Goal: Task Accomplishment & Management: Manage account settings

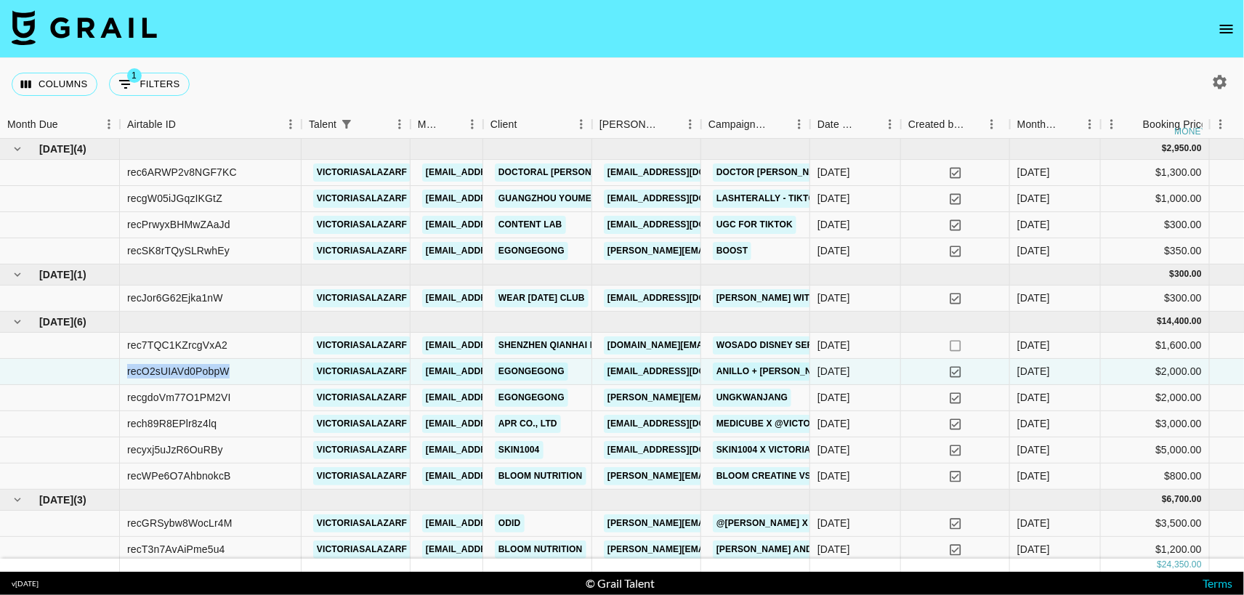
scroll to position [29, 0]
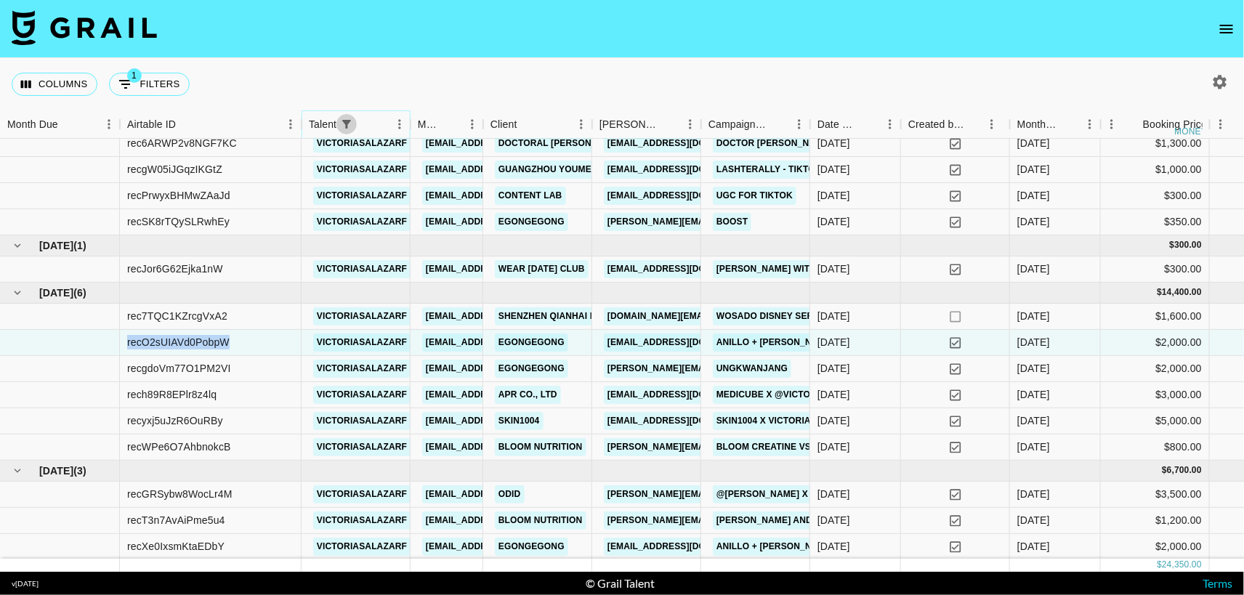
click at [345, 124] on icon "Show filters" at bounding box center [346, 124] width 9 height 9
select select "talentName"
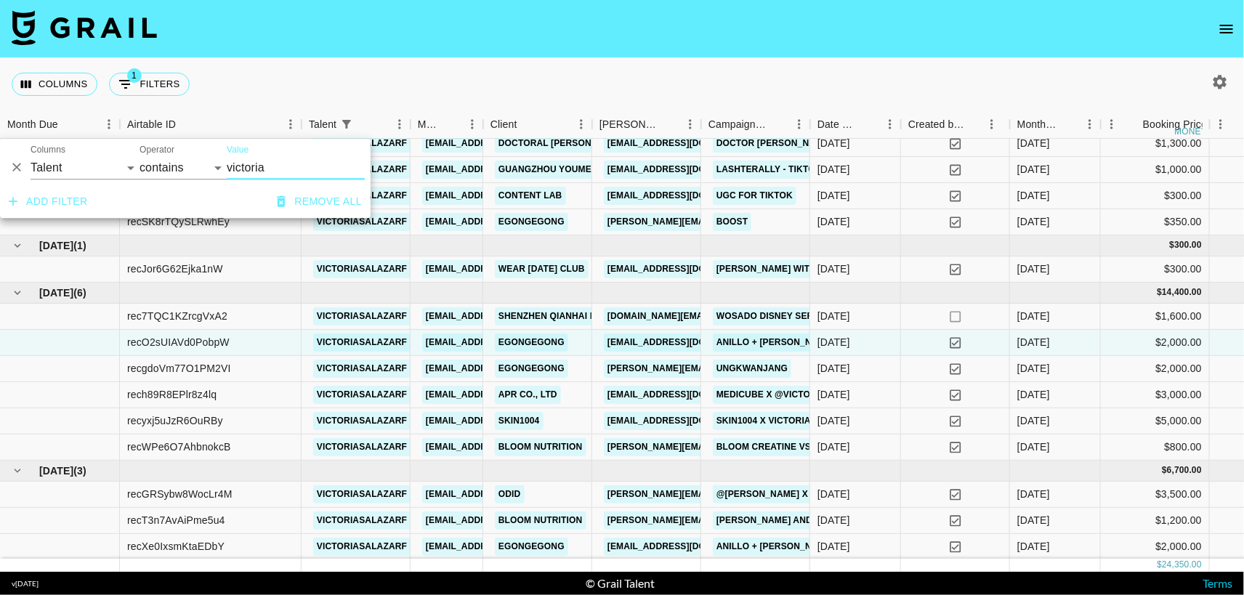
drag, startPoint x: 302, startPoint y: 172, endPoint x: 145, endPoint y: 169, distance: 157.0
click at [145, 169] on div "And Or Columns Grail Platform ID Airtable ID Talent Manager Client [PERSON_NAME…" at bounding box center [185, 162] width 371 height 46
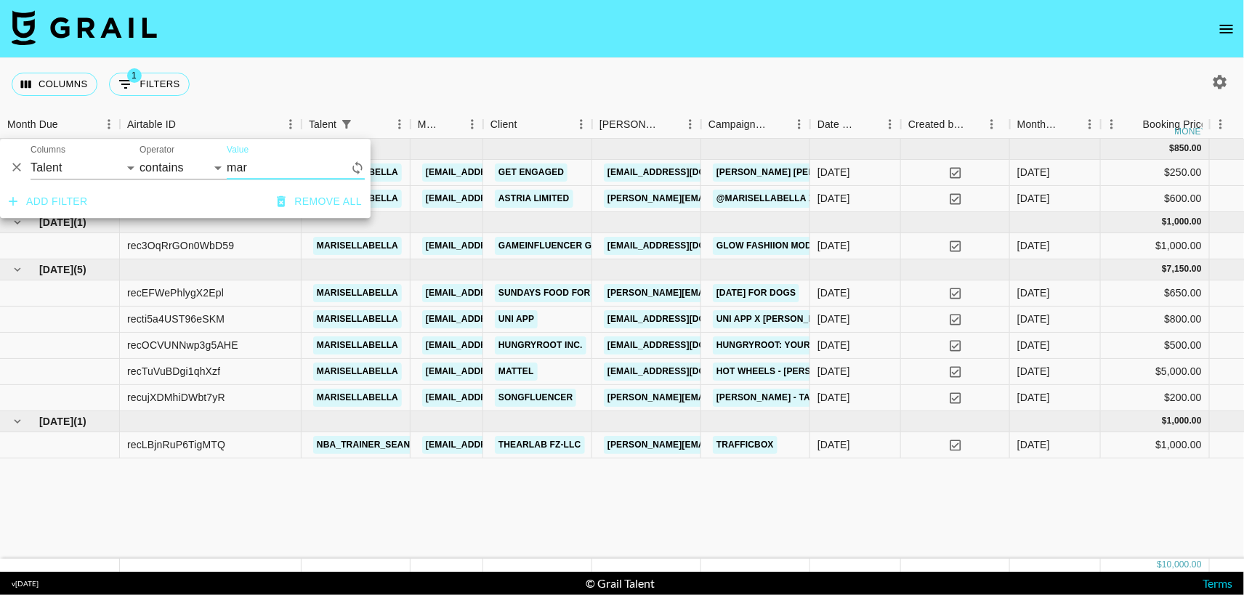
scroll to position [0, 0]
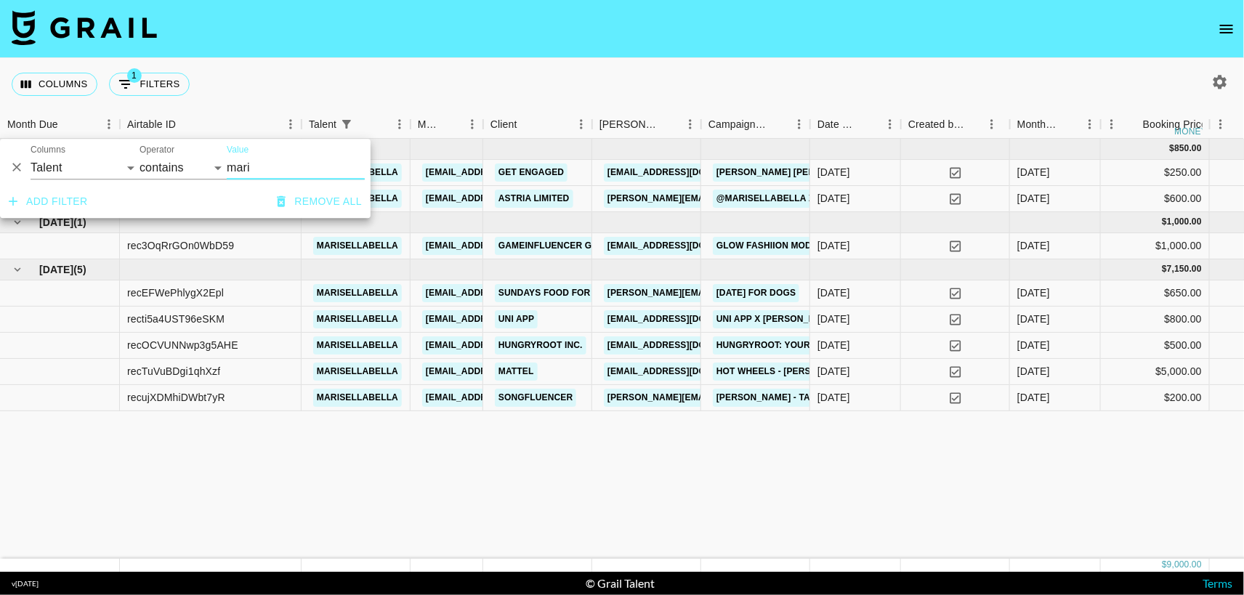
type input "mari"
click at [409, 464] on div "[DATE] ( 2 ) $ 850.00 $ 82.98 recVsWN5UQCQig3gL marisellabella [EMAIL_ADDRESS][…" at bounding box center [1124, 349] width 2249 height 420
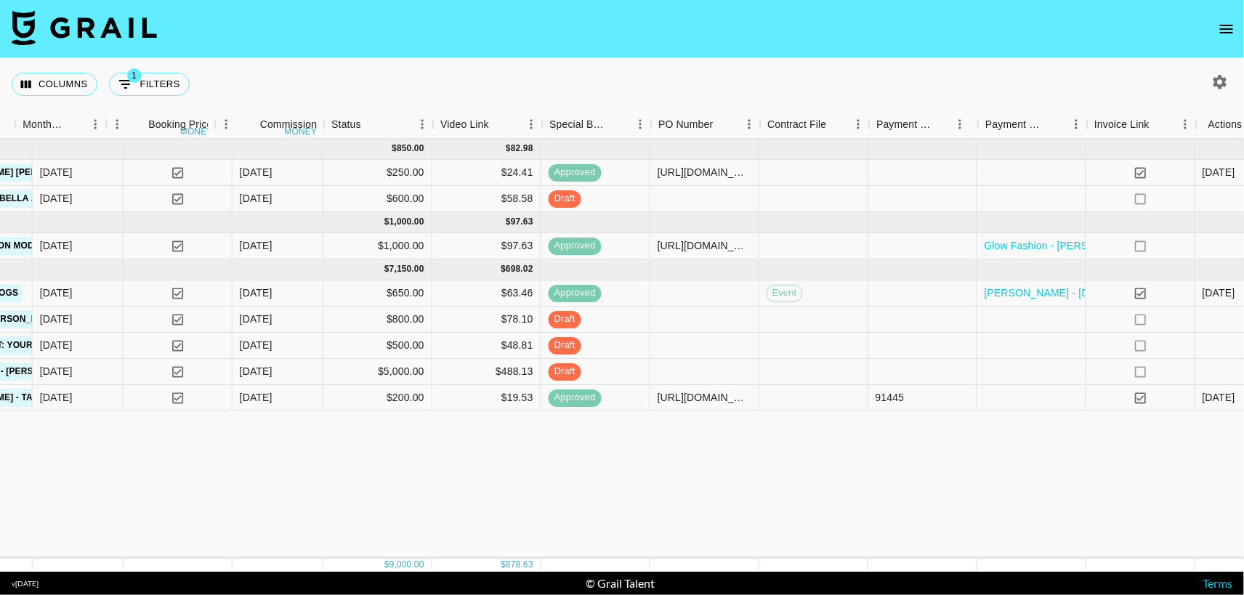
scroll to position [0, 1004]
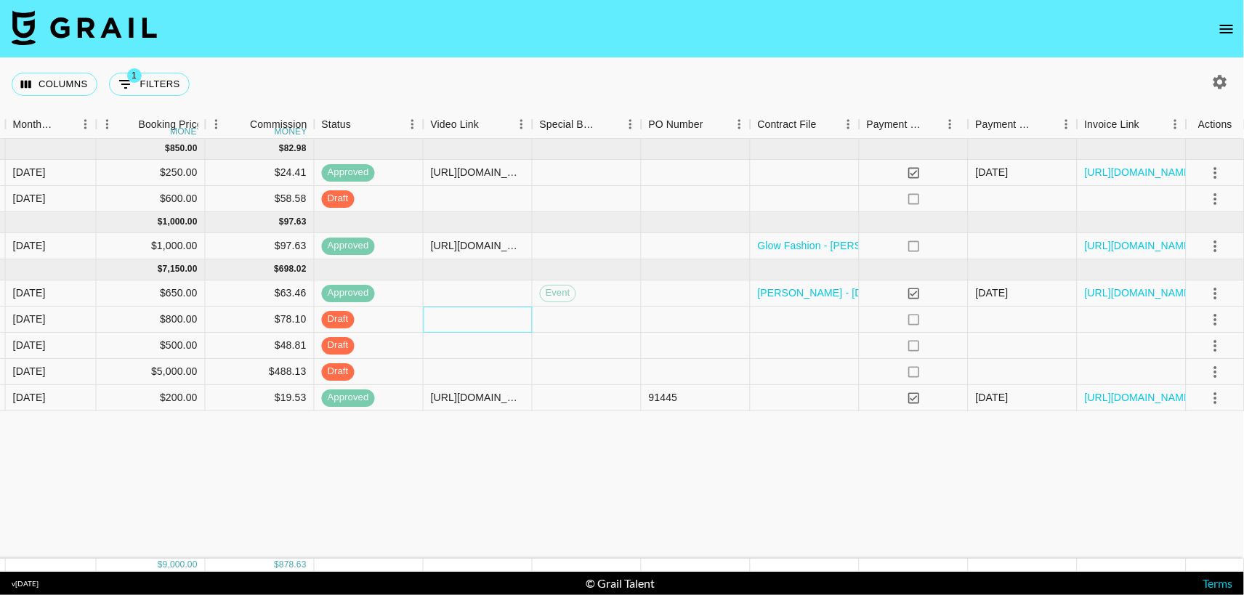
click at [477, 317] on div at bounding box center [478, 320] width 109 height 26
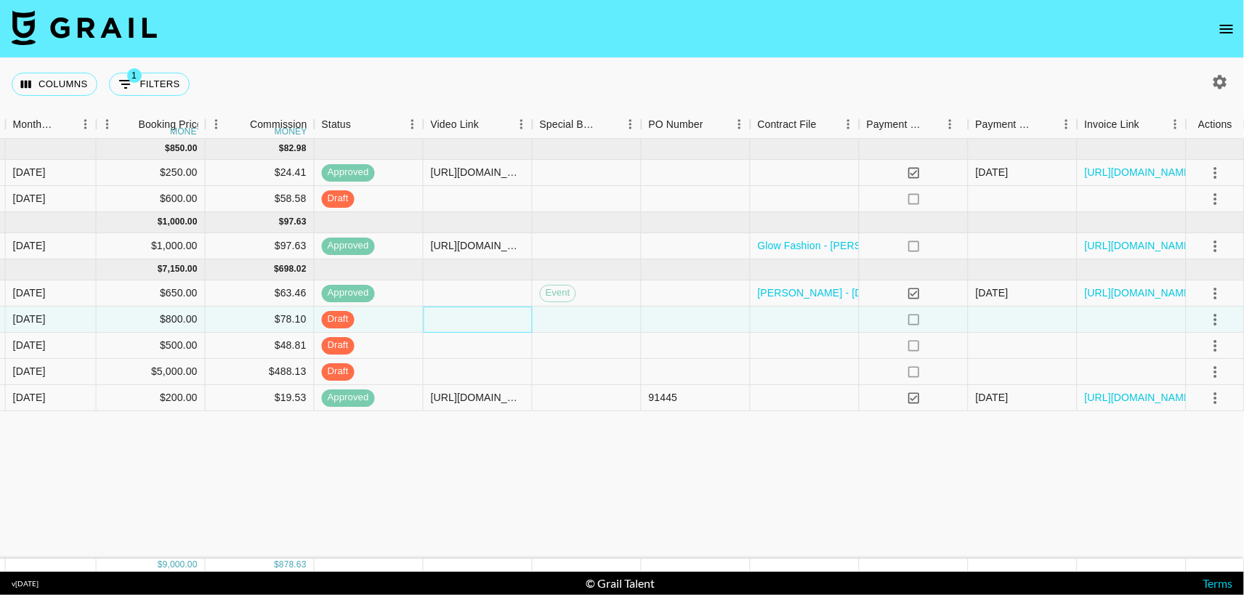
click at [474, 317] on div at bounding box center [478, 320] width 109 height 26
type input "[URL][DOMAIN_NAME]"
click at [1221, 320] on icon "select merge strategy" at bounding box center [1215, 319] width 17 height 17
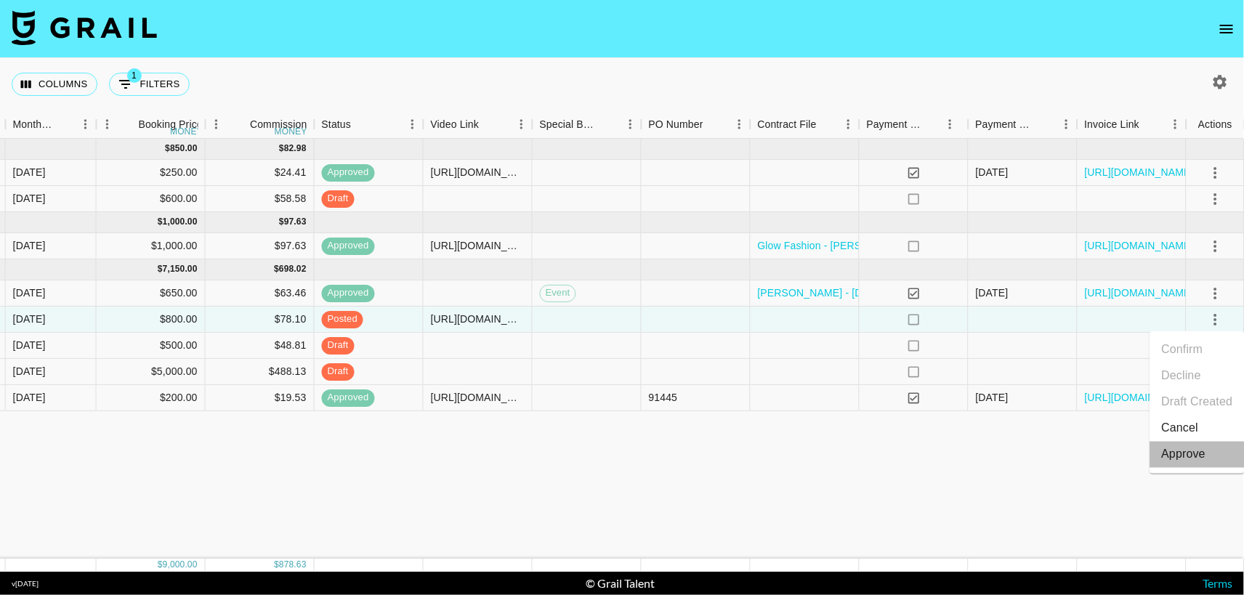
click at [1176, 448] on div "Approve" at bounding box center [1184, 454] width 44 height 17
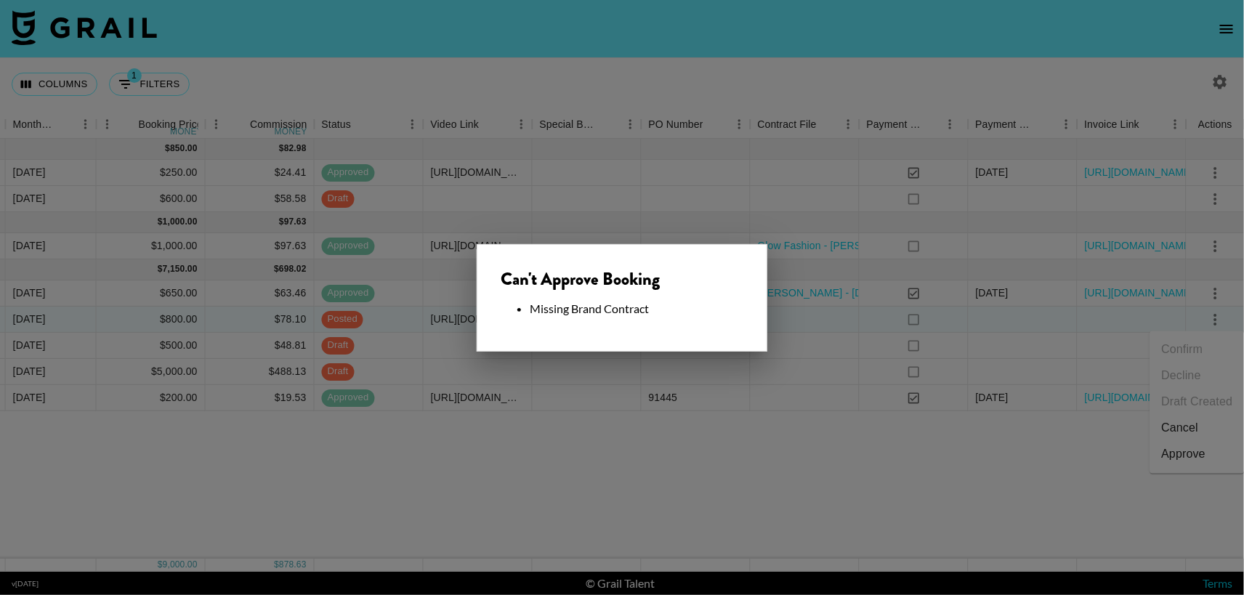
click at [676, 316] on div "Can't Approve Booking Missing Brand Contract" at bounding box center [622, 298] width 291 height 108
click at [769, 335] on div at bounding box center [622, 297] width 1244 height 595
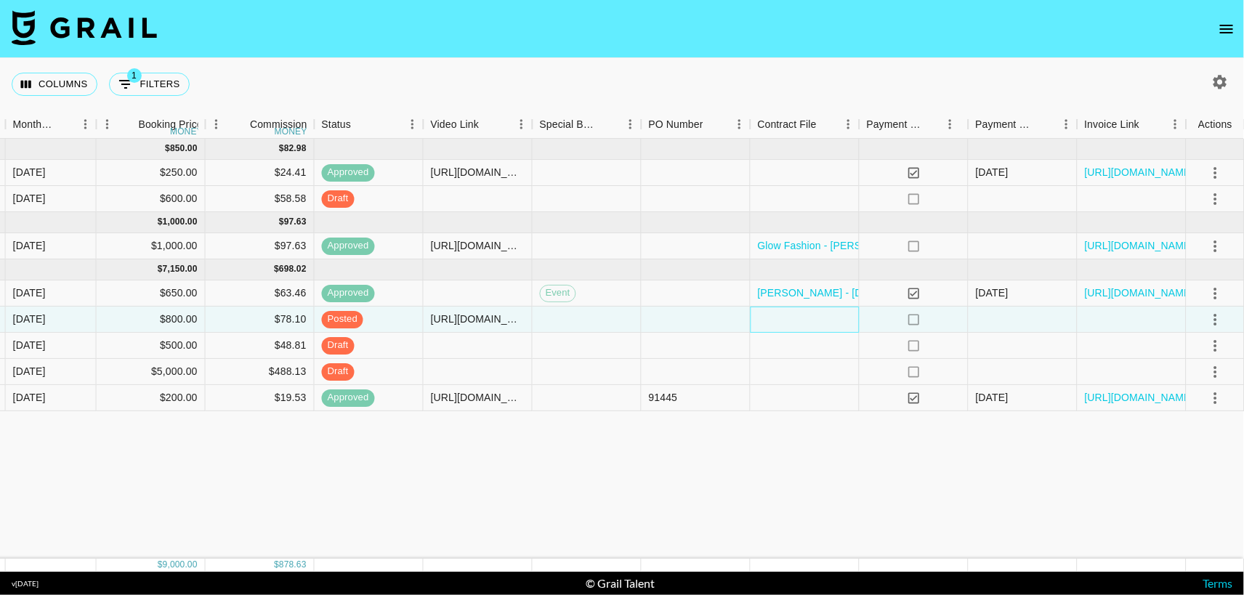
click at [780, 320] on div at bounding box center [804, 320] width 109 height 26
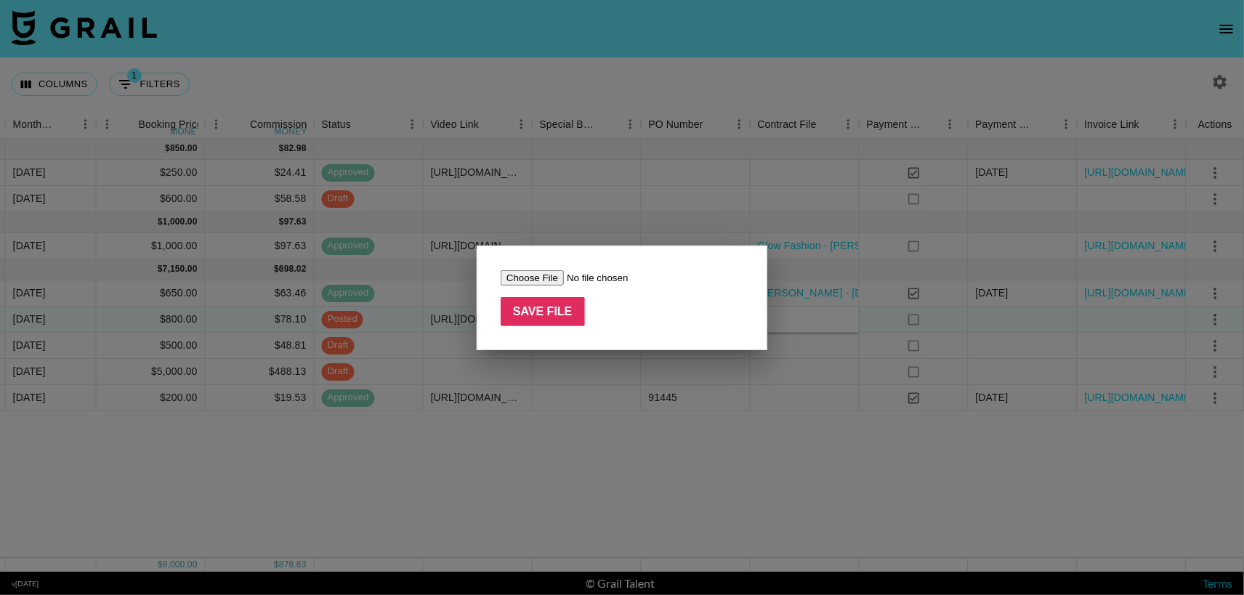
click at [541, 280] on input "file" at bounding box center [593, 277] width 184 height 15
click at [551, 307] on input "Save File" at bounding box center [543, 311] width 84 height 29
click at [530, 275] on input "file" at bounding box center [593, 277] width 184 height 15
type input "C:\fakepath\Screenshot [DATE] 18.07.01.png"
click at [551, 312] on input "Save File" at bounding box center [543, 311] width 84 height 29
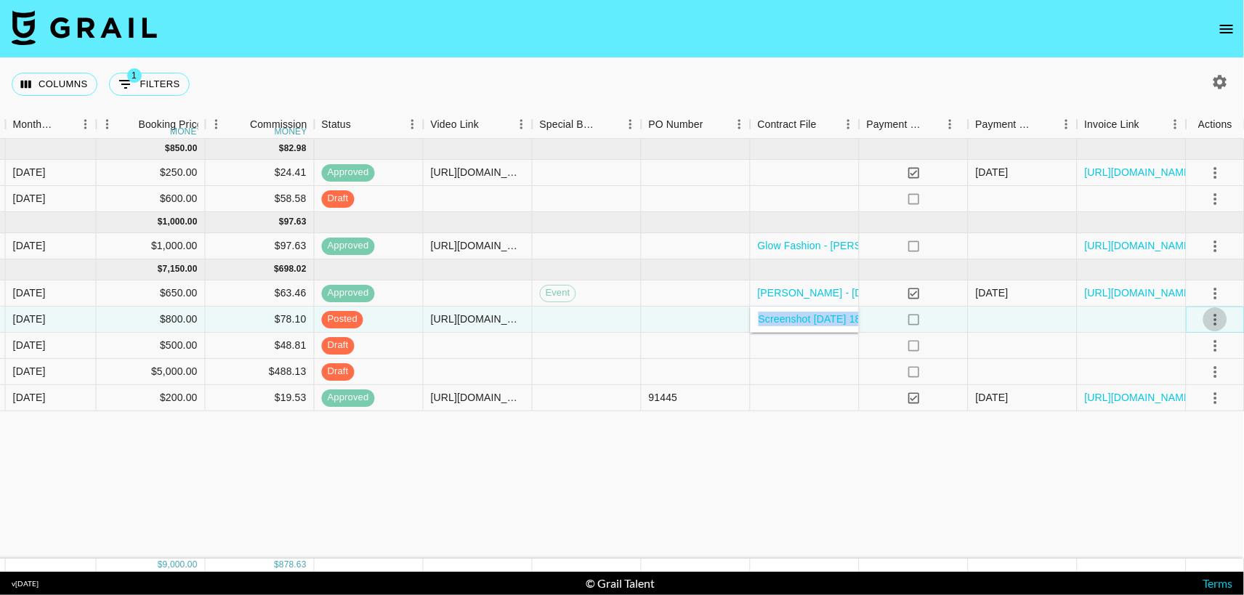
click at [1215, 317] on icon "select merge strategy" at bounding box center [1215, 320] width 3 height 12
click at [1177, 458] on div "Approve" at bounding box center [1184, 454] width 44 height 17
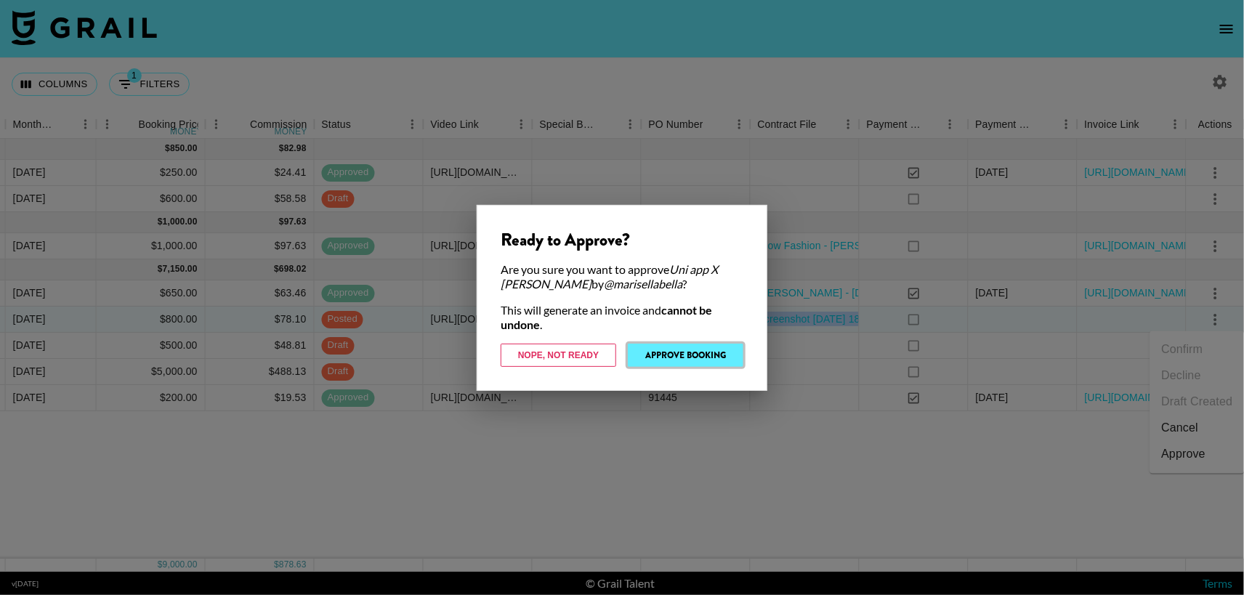
click at [700, 350] on button "Approve Booking" at bounding box center [686, 355] width 116 height 23
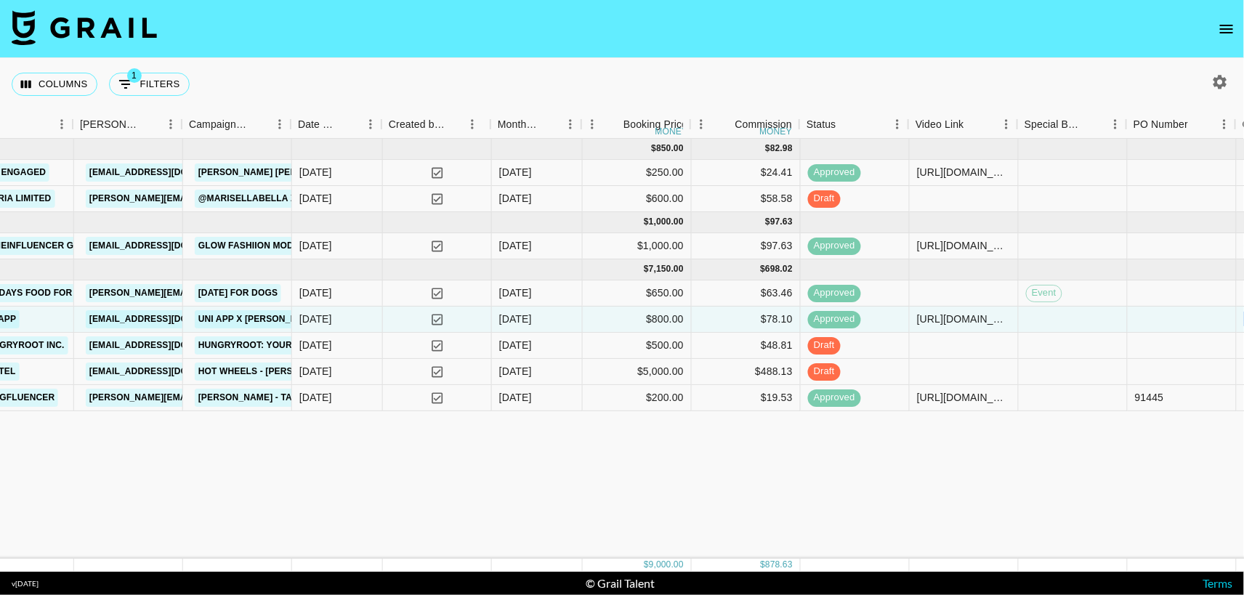
scroll to position [0, 517]
click at [235, 345] on link "Hungryroot: Your Partner in Healthy Living X [PERSON_NAME]" at bounding box center [354, 345] width 319 height 18
